Goal: Navigation & Orientation: Understand site structure

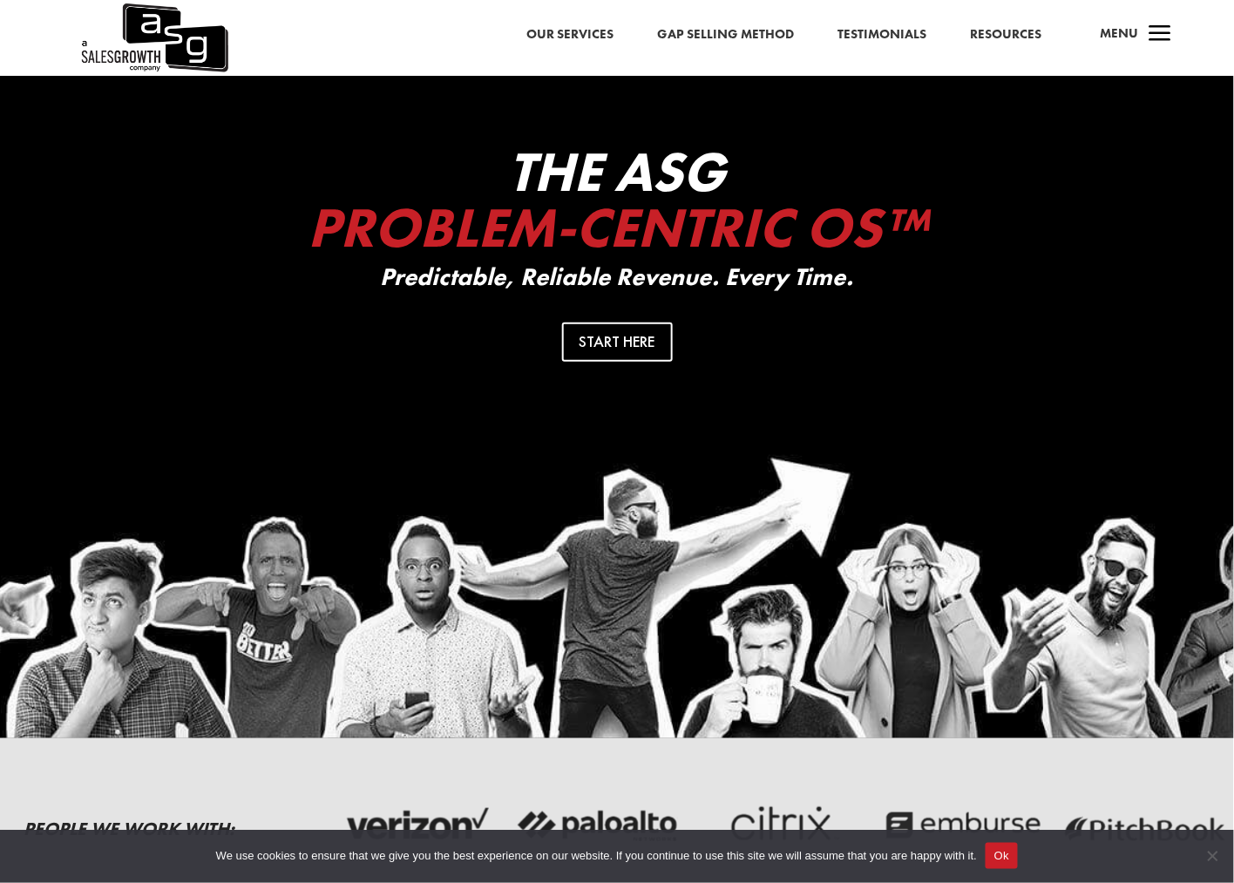
click at [1004, 37] on link "Resources" at bounding box center [1005, 35] width 71 height 23
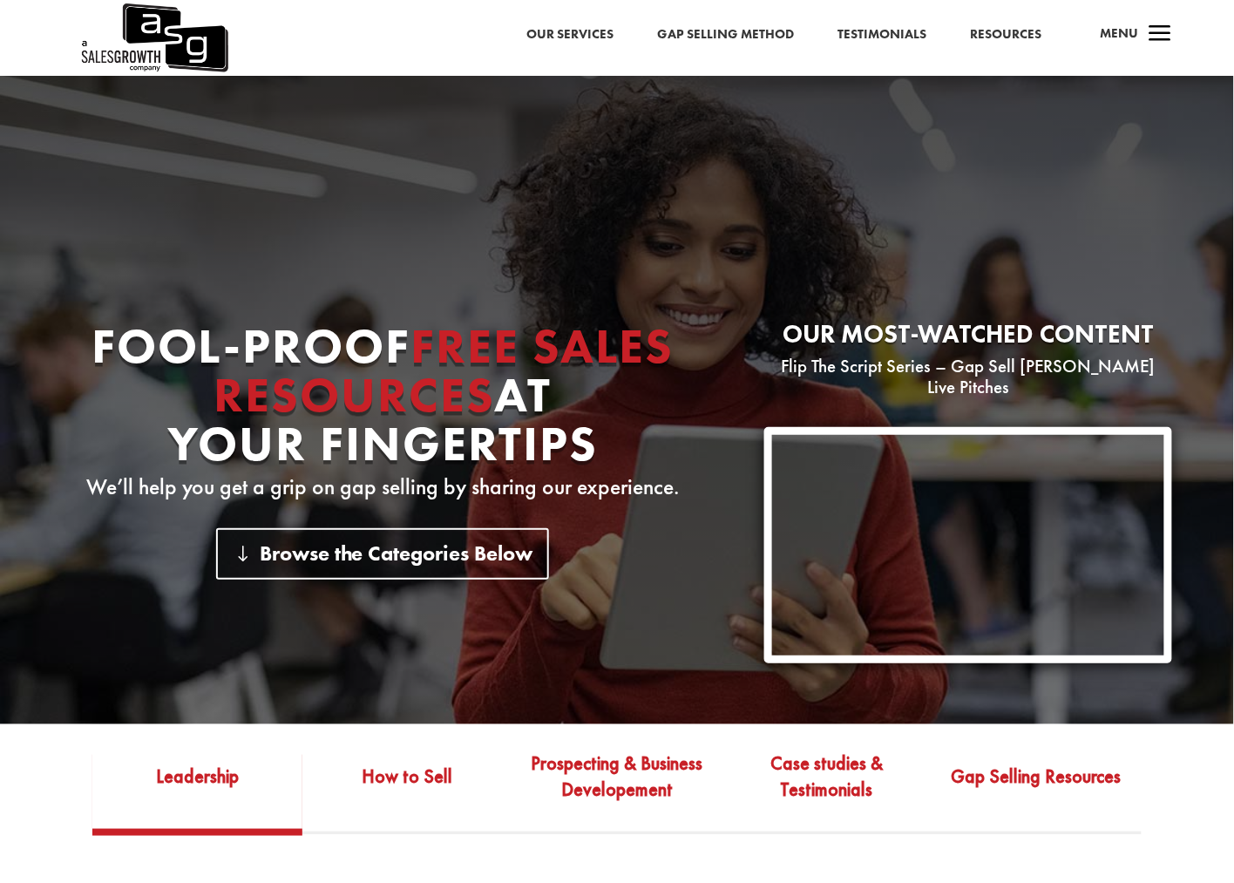
click at [879, 35] on link "Testimonials" at bounding box center [882, 35] width 89 height 23
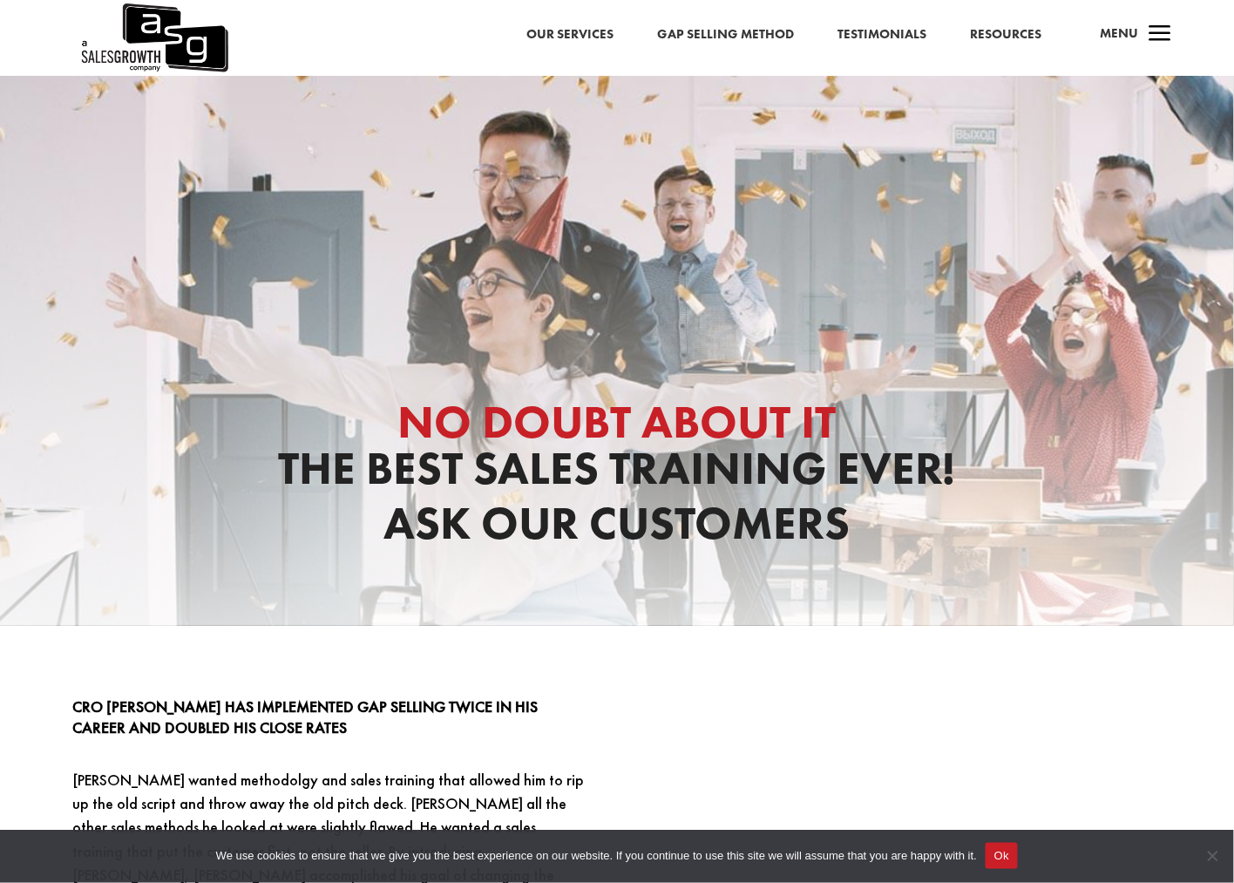
click at [570, 36] on link "Our Services" at bounding box center [569, 35] width 87 height 23
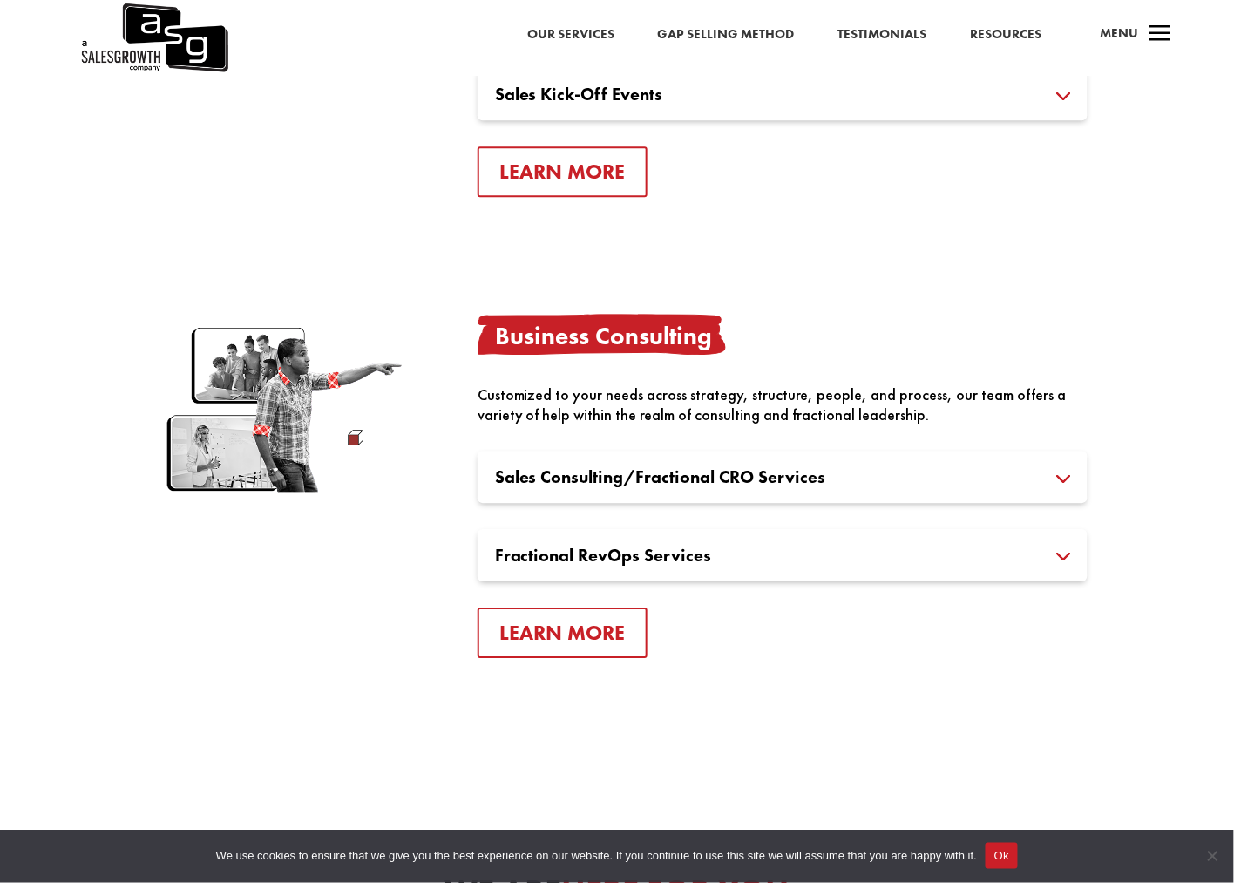
scroll to position [2883, 0]
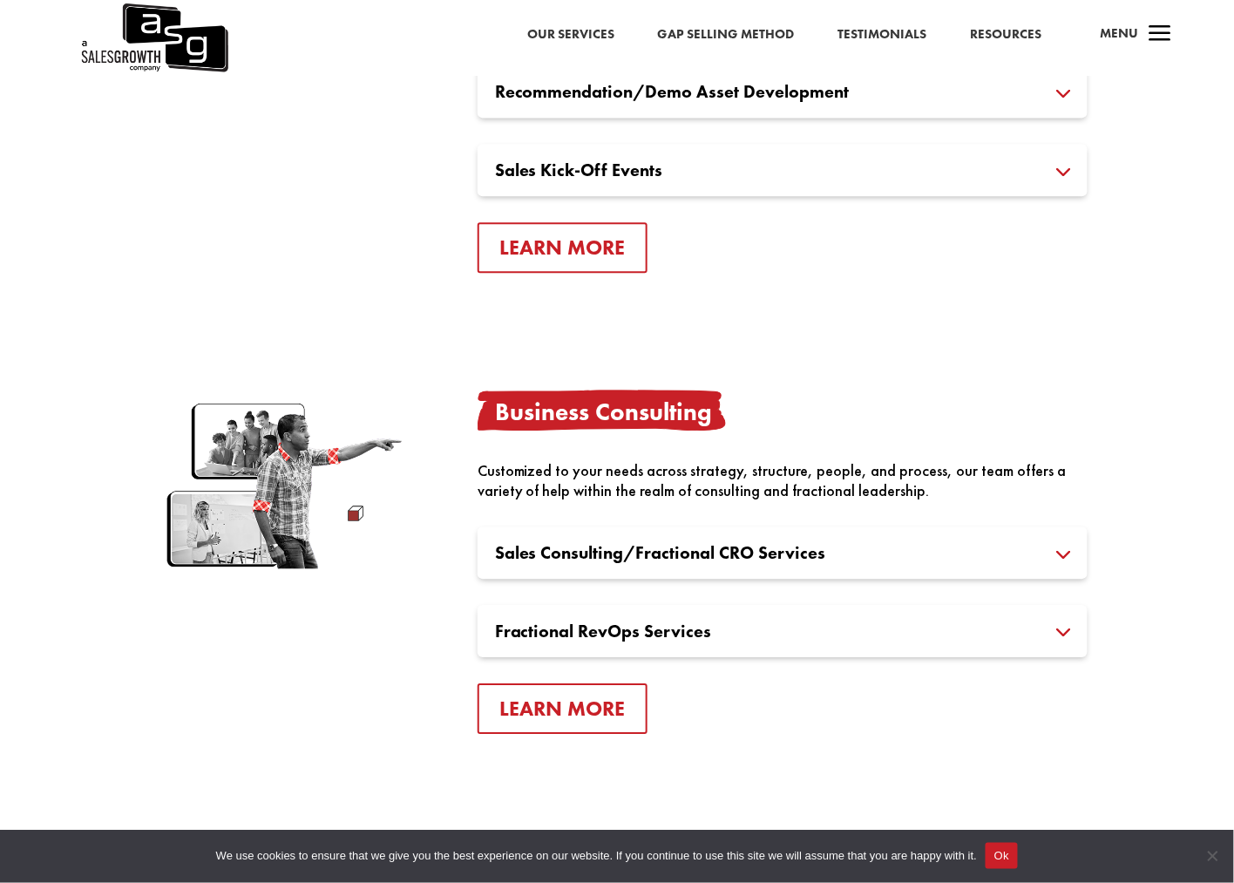
click at [1168, 33] on span "a" at bounding box center [1161, 34] width 35 height 35
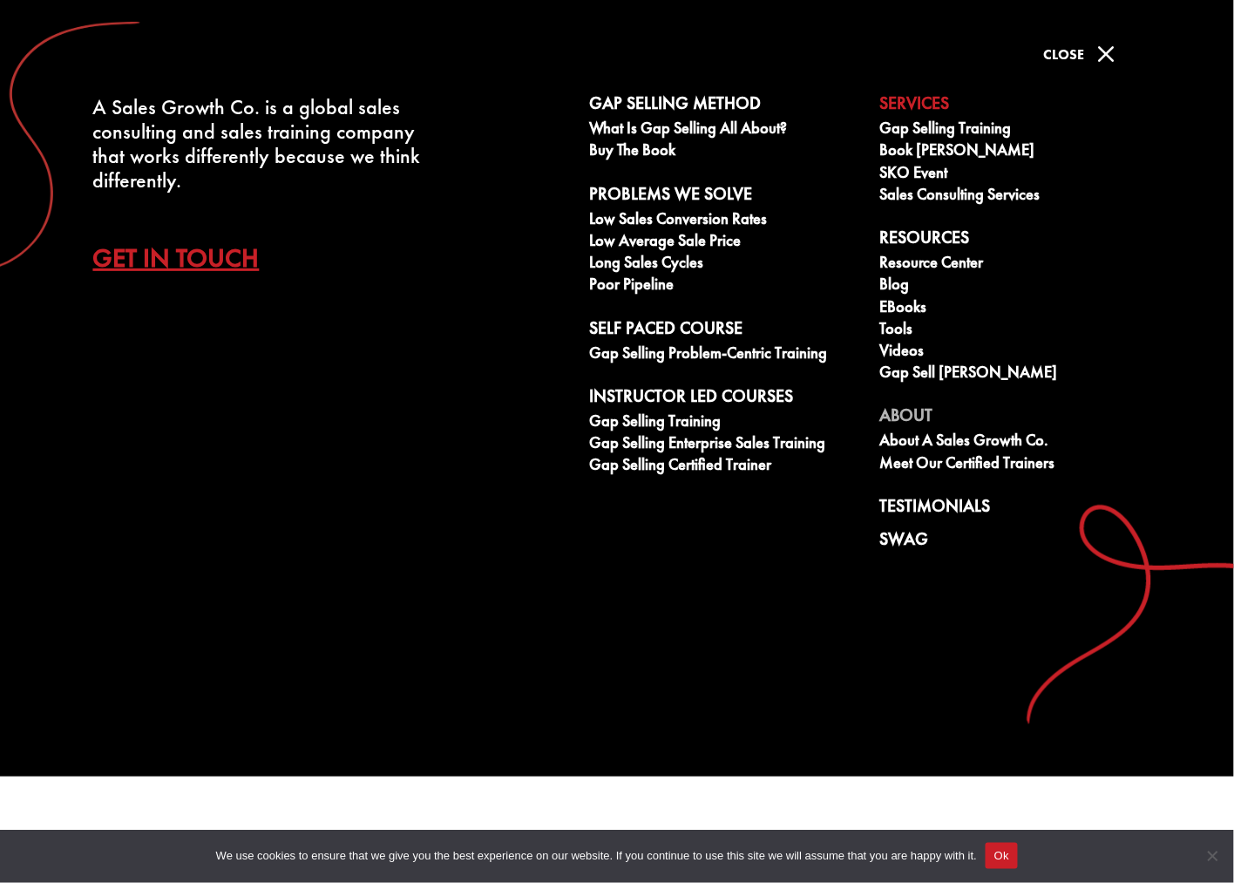
click at [920, 411] on link "About" at bounding box center [1014, 418] width 271 height 26
click at [926, 418] on link "About" at bounding box center [1014, 418] width 271 height 26
click at [923, 456] on link "Meet our Certified Trainers" at bounding box center [1014, 465] width 271 height 22
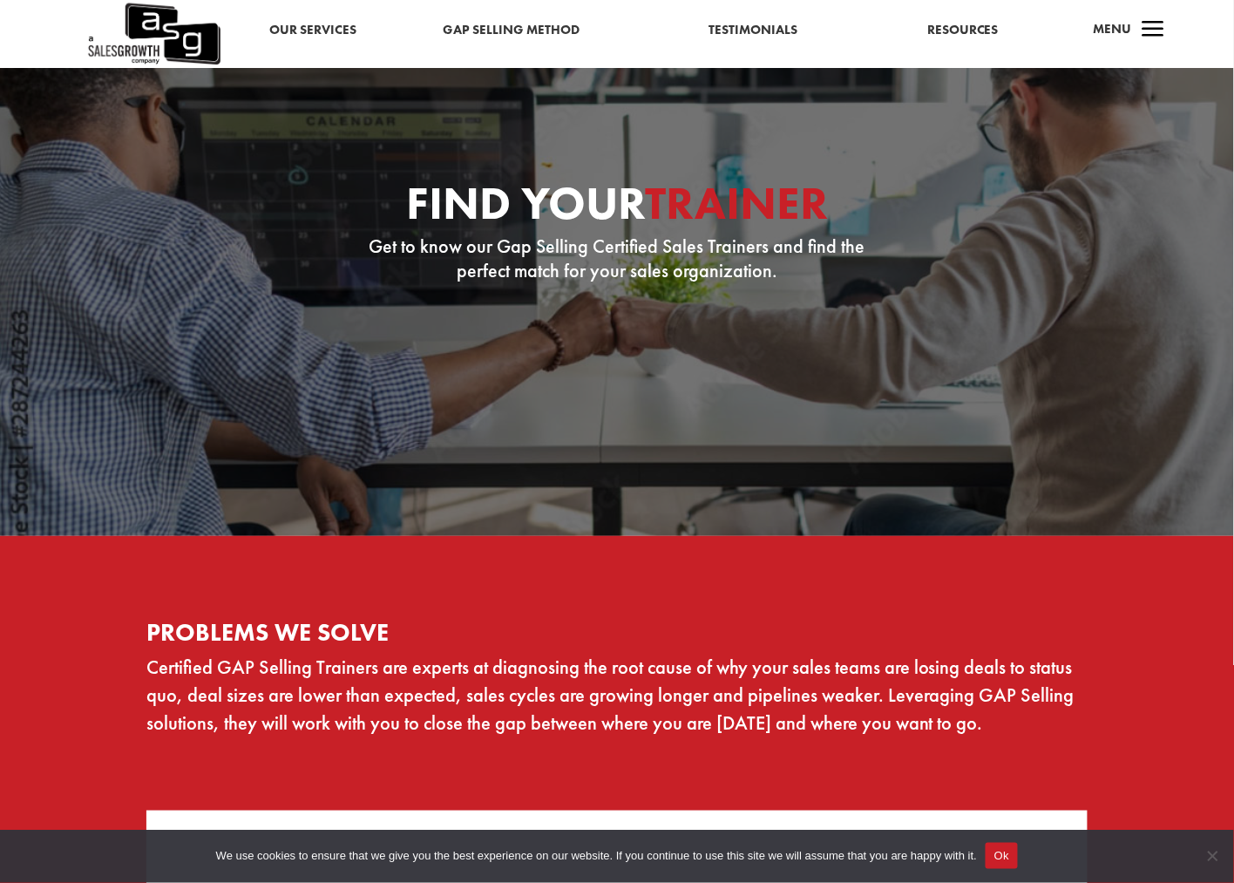
click at [1149, 32] on span "a" at bounding box center [1154, 30] width 35 height 35
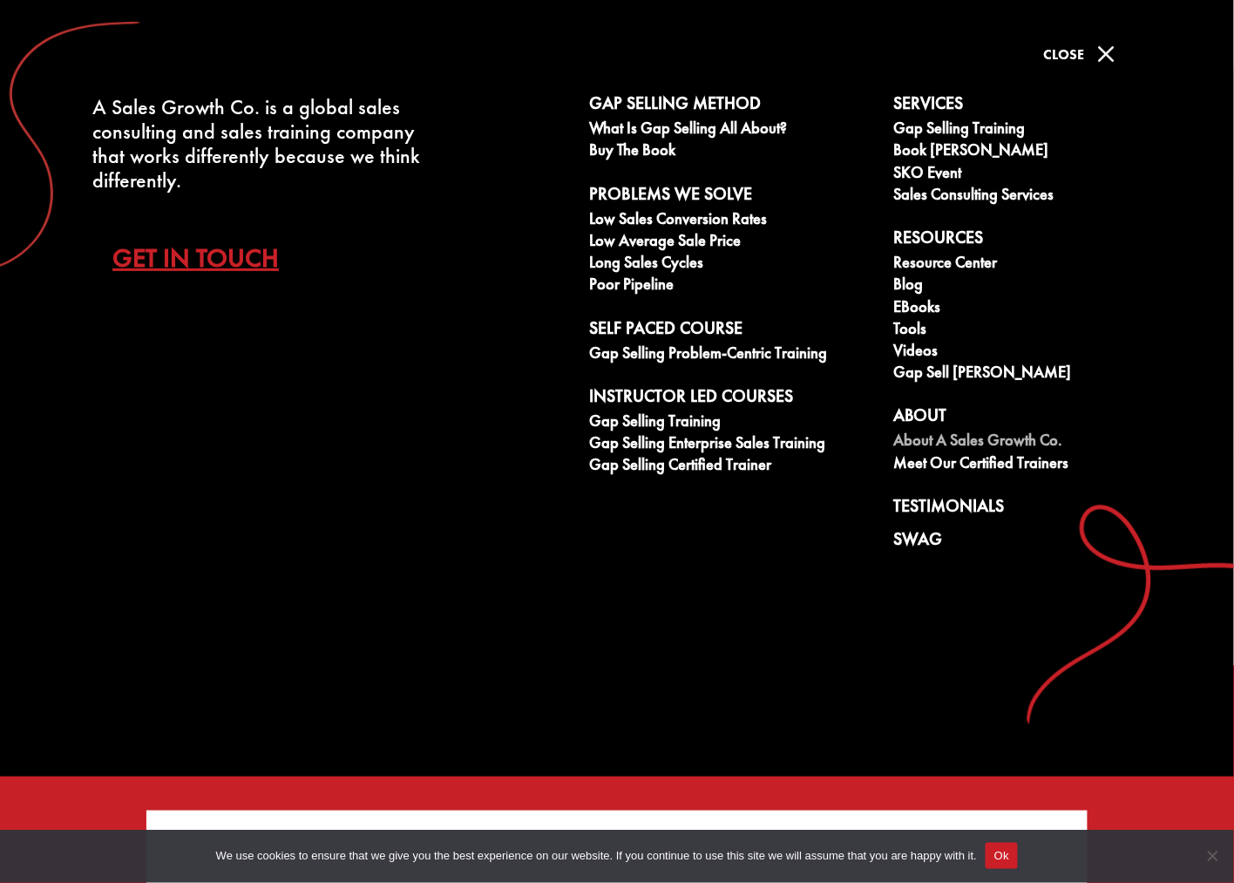
click at [935, 445] on link "About A Sales Growth Co." at bounding box center [1015, 442] width 242 height 22
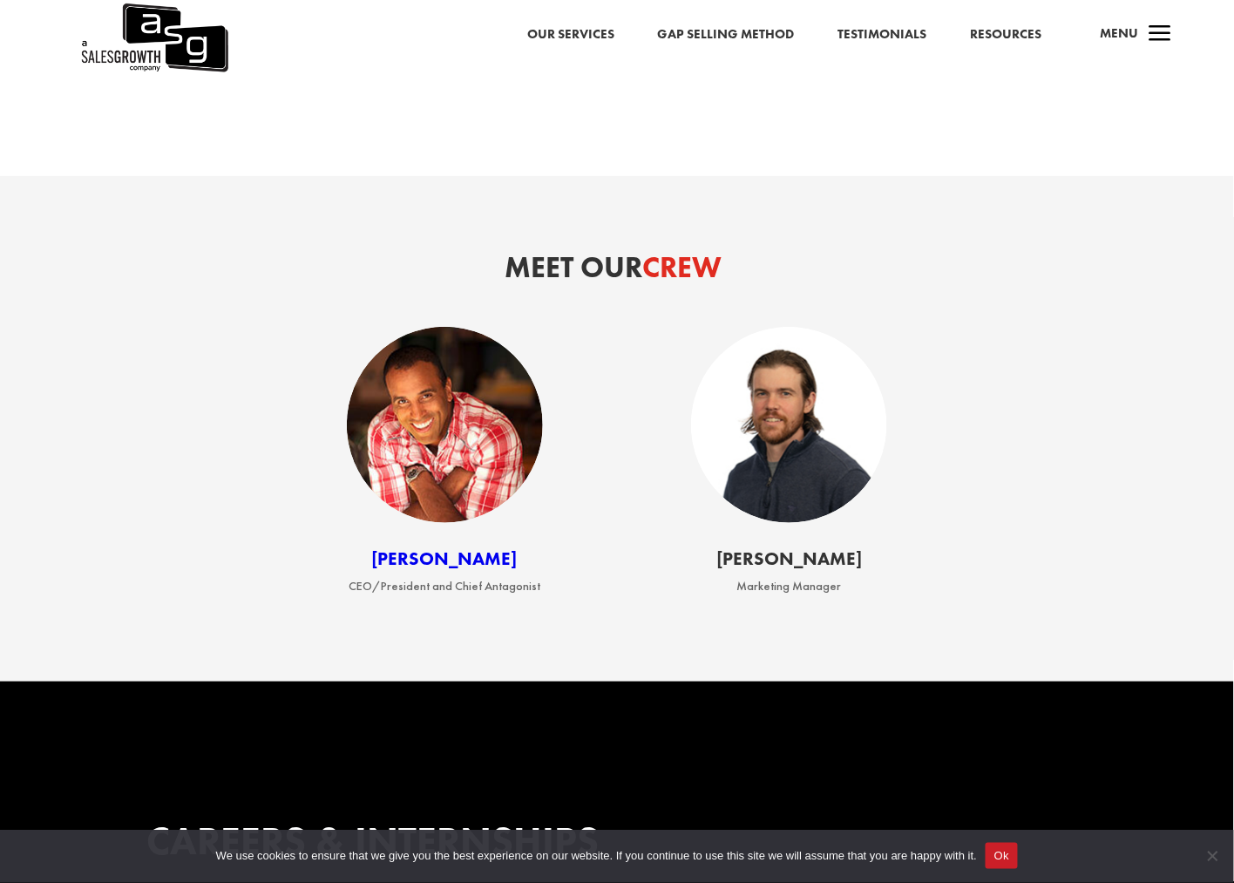
scroll to position [2613, 0]
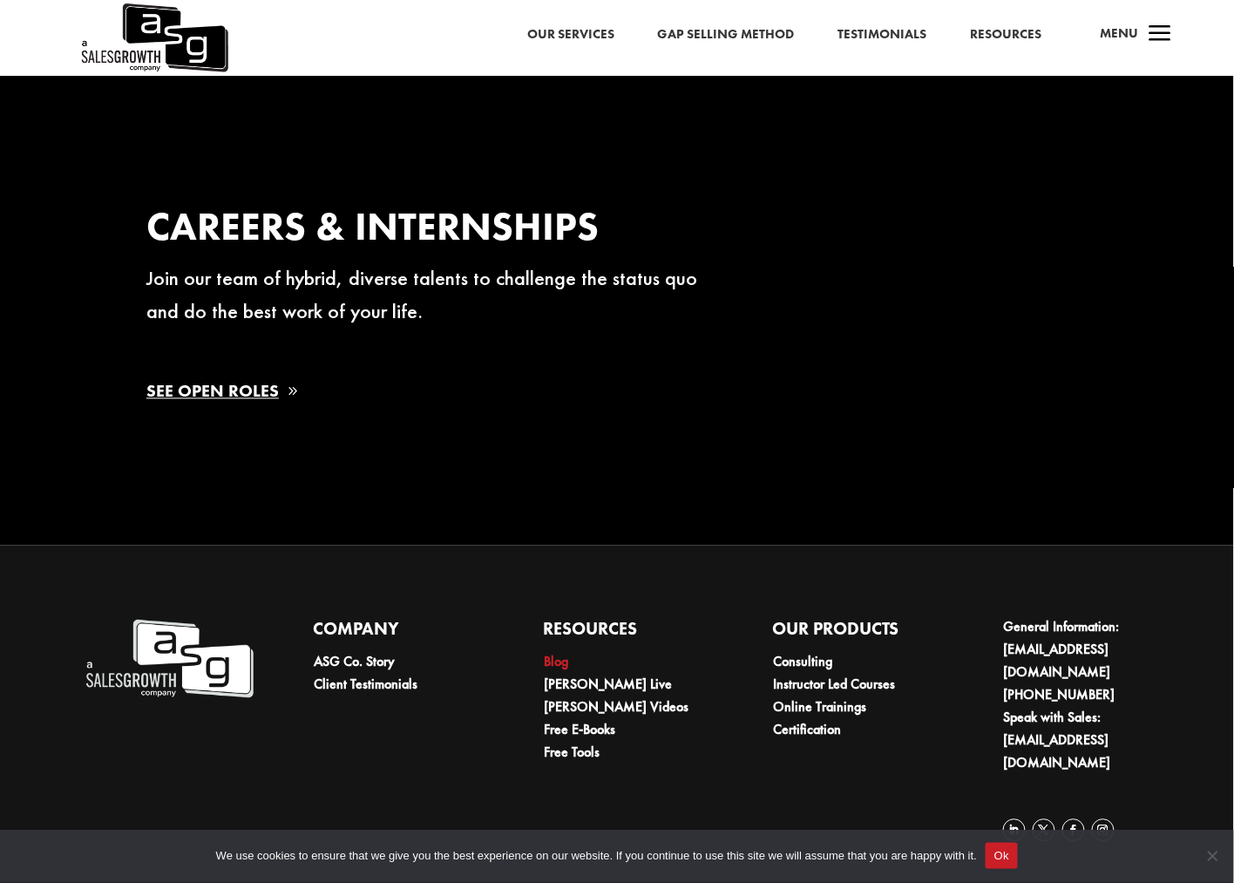
click at [565, 667] on link "Blog" at bounding box center [556, 662] width 24 height 18
click at [574, 694] on link "[PERSON_NAME] Live" at bounding box center [608, 685] width 128 height 18
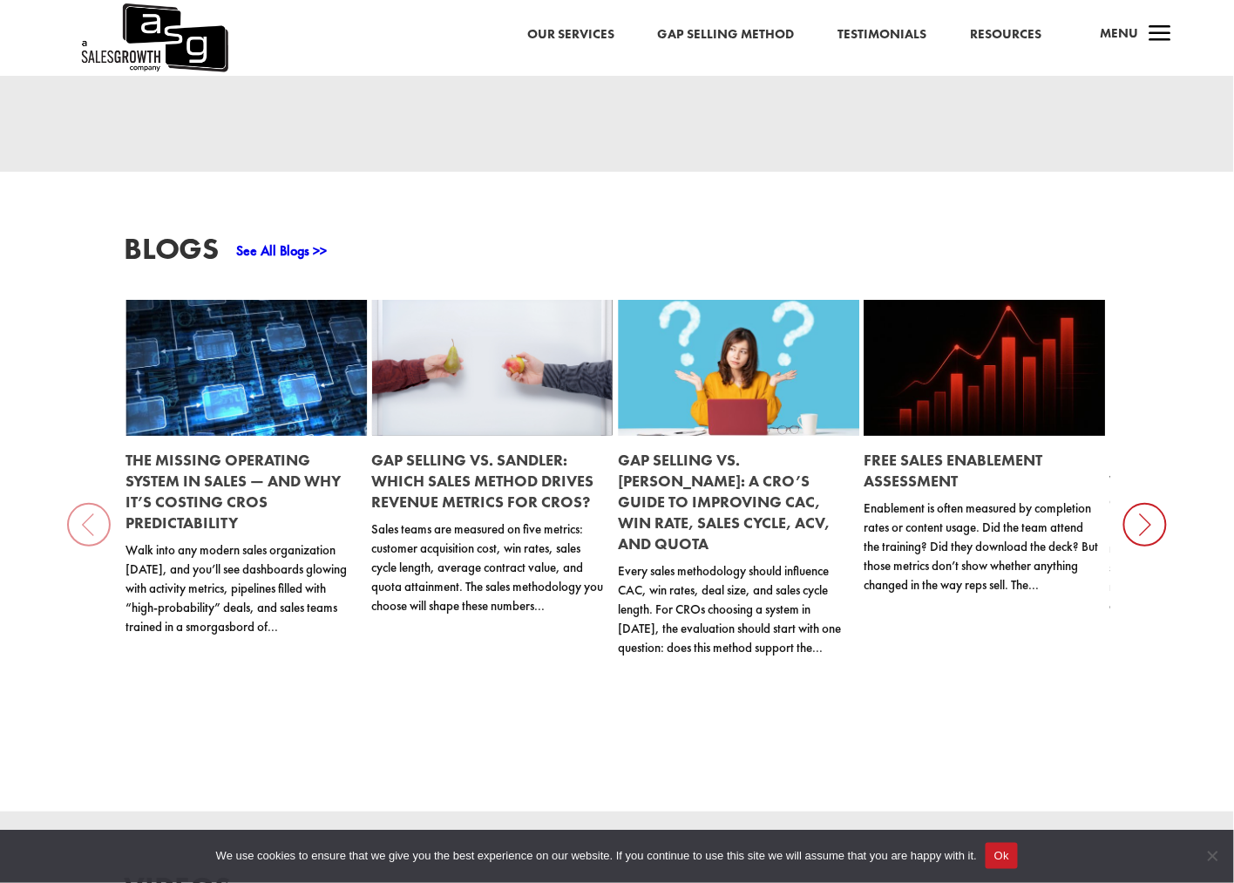
scroll to position [1798, 0]
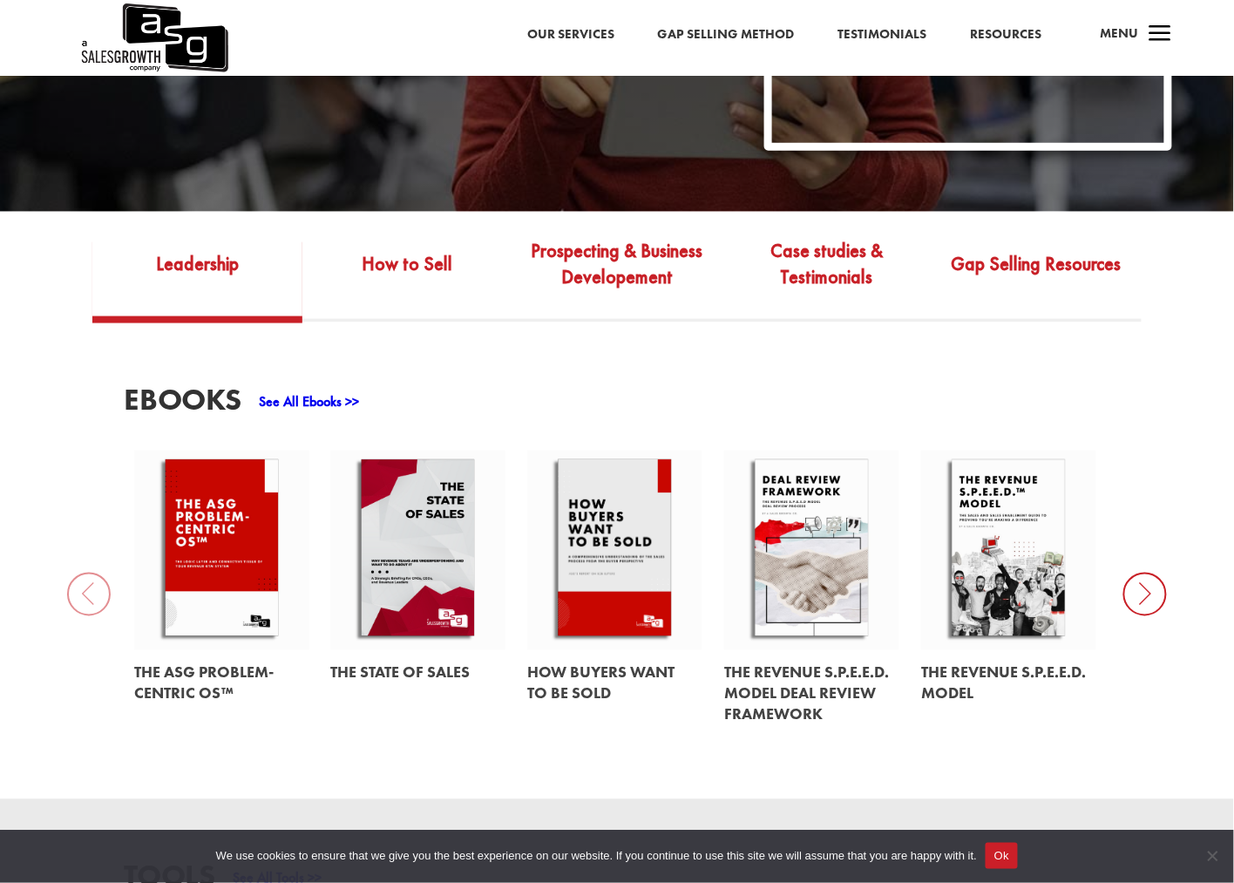
scroll to position [519, 0]
